Goal: Information Seeking & Learning: Check status

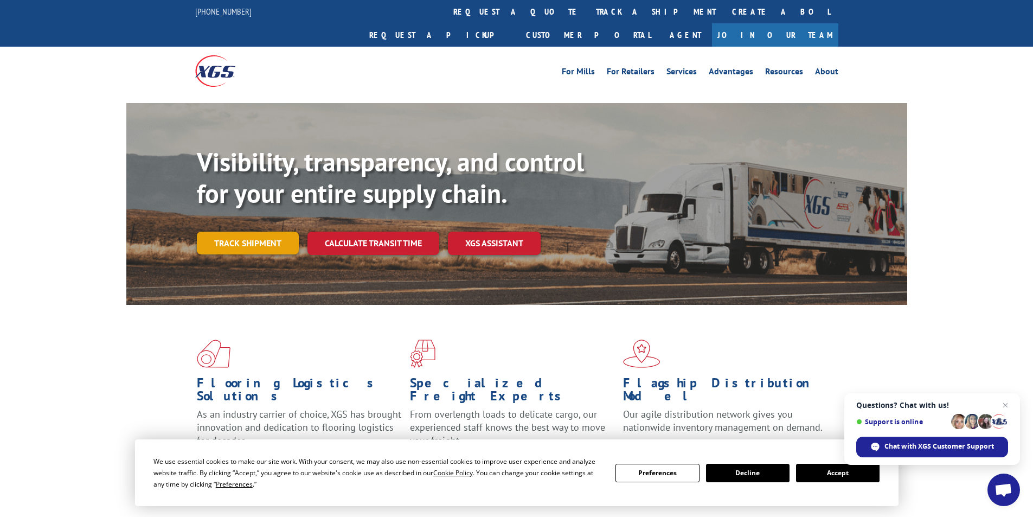
click at [231, 231] on link "Track shipment" at bounding box center [248, 242] width 102 height 23
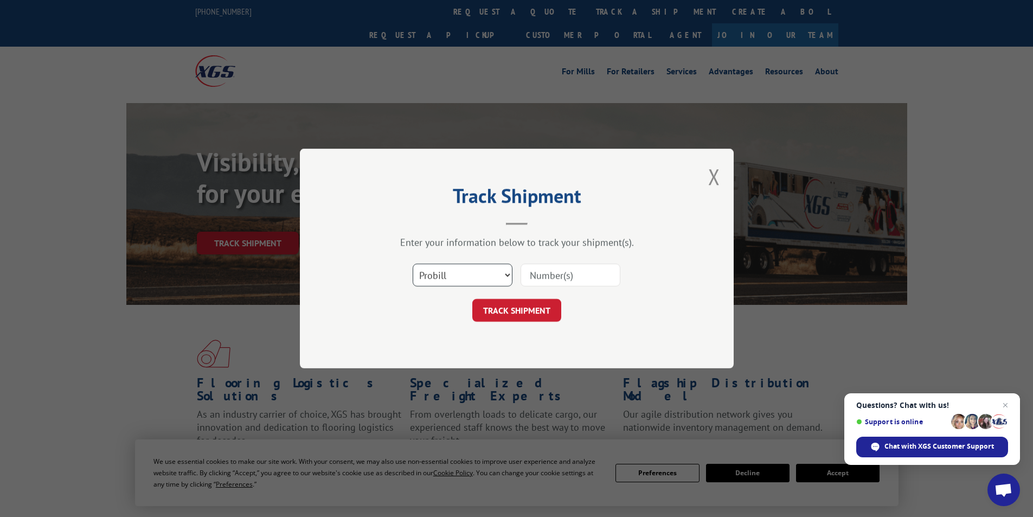
click at [493, 269] on select "Select category... Probill BOL PO" at bounding box center [463, 274] width 100 height 23
select select "bol"
click at [413, 263] on select "Select category... Probill BOL PO" at bounding box center [463, 274] width 100 height 23
click at [543, 273] on input at bounding box center [570, 274] width 100 height 23
click at [574, 280] on input at bounding box center [570, 274] width 100 height 23
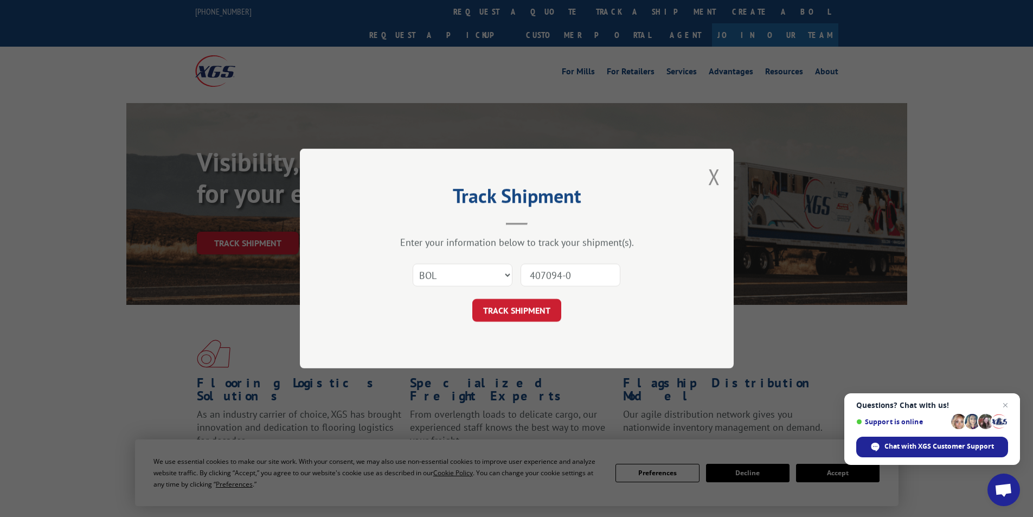
type input "407094-01"
click button "TRACK SHIPMENT" at bounding box center [516, 310] width 89 height 23
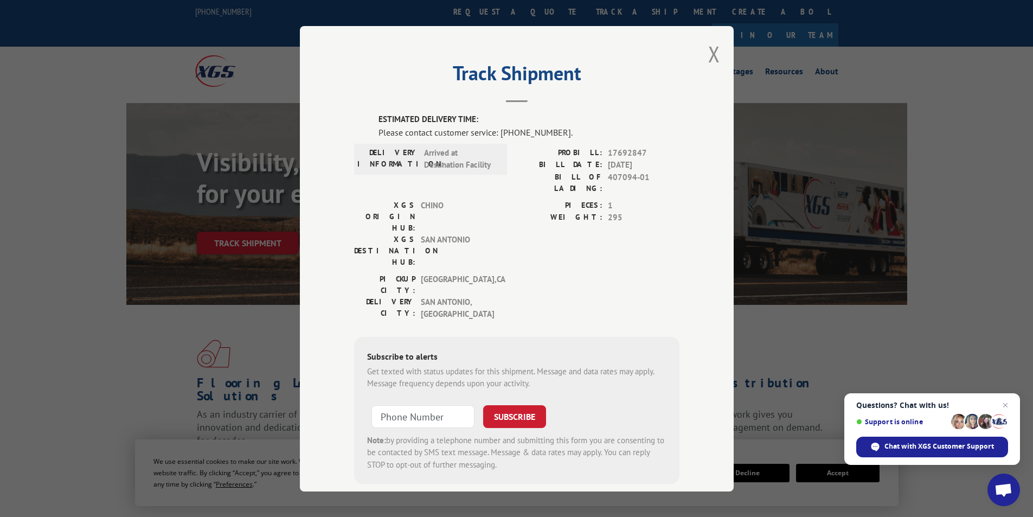
click at [703, 55] on div "Track Shipment ESTIMATED DELIVERY TIME: Please contact customer service: [PHONE…" at bounding box center [517, 258] width 434 height 465
click at [708, 54] on button "Close modal" at bounding box center [714, 54] width 12 height 29
